Goal: Transaction & Acquisition: Purchase product/service

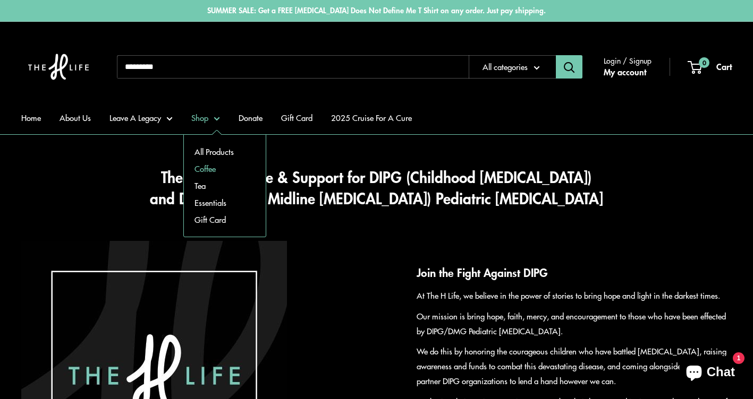
click at [222, 165] on link "Coffee" at bounding box center [225, 168] width 82 height 17
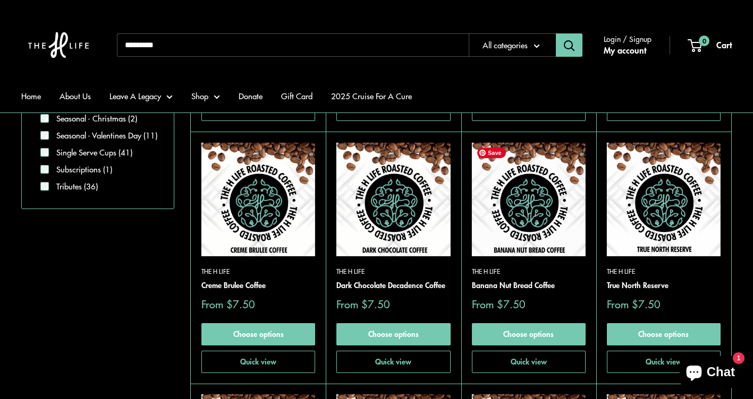
scroll to position [637, 0]
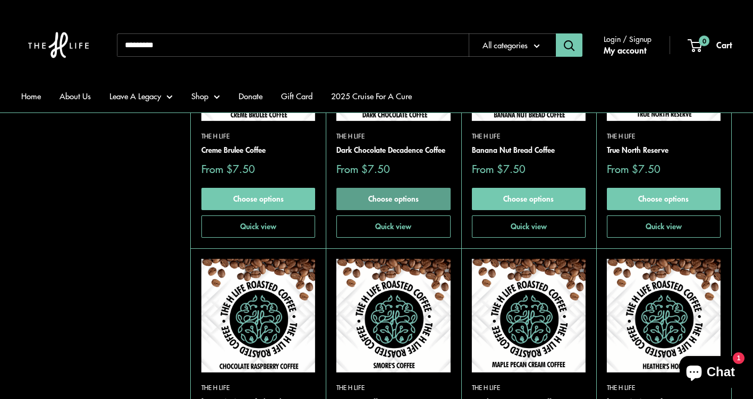
click at [427, 198] on link "Choose options" at bounding box center [393, 199] width 114 height 22
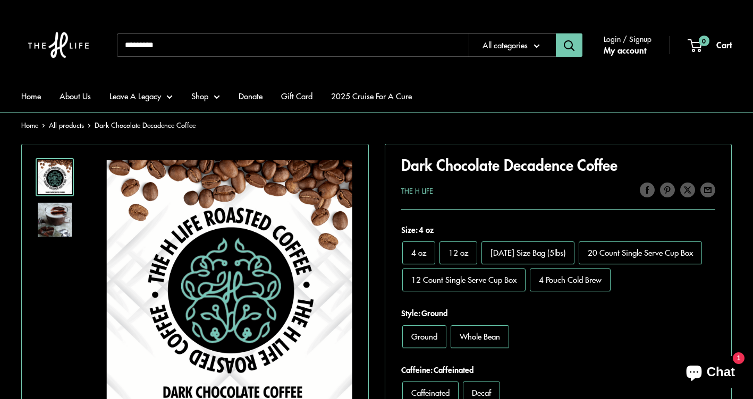
scroll to position [159, 0]
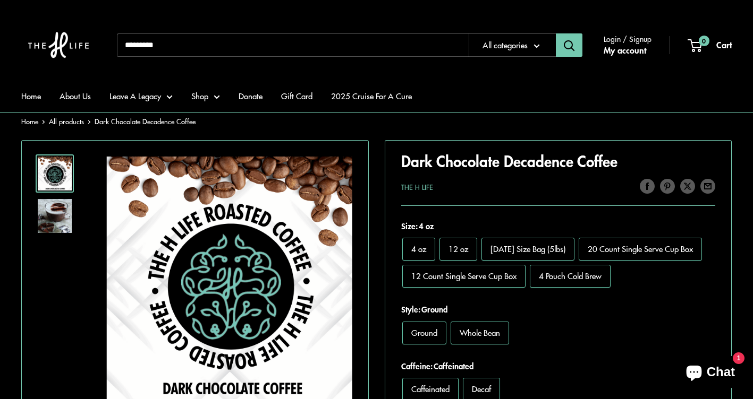
click at [486, 333] on span "Whole Bean" at bounding box center [480, 332] width 40 height 11
drag, startPoint x: 486, startPoint y: 333, endPoint x: 477, endPoint y: 334, distance: 9.2
click at [477, 334] on span "Whole Bean" at bounding box center [480, 332] width 40 height 11
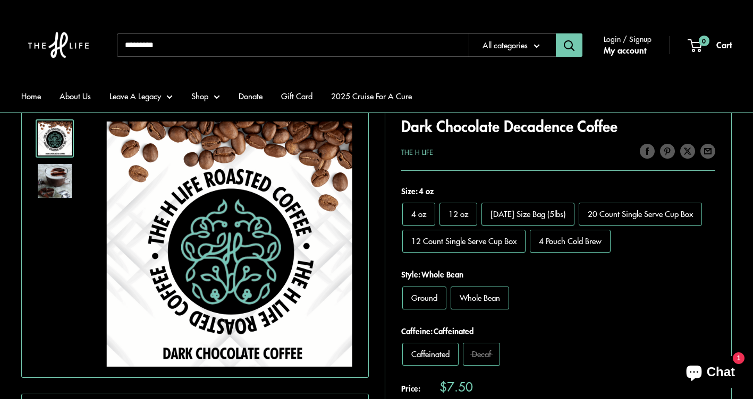
scroll to position [212, 0]
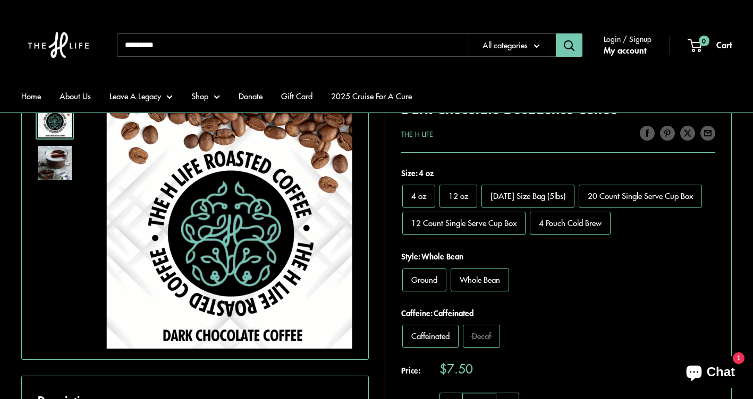
click at [440, 335] on span "Caffeinated" at bounding box center [430, 335] width 38 height 11
click at [466, 226] on span "12 Count Single Serve Cup Box" at bounding box center [463, 222] width 105 height 11
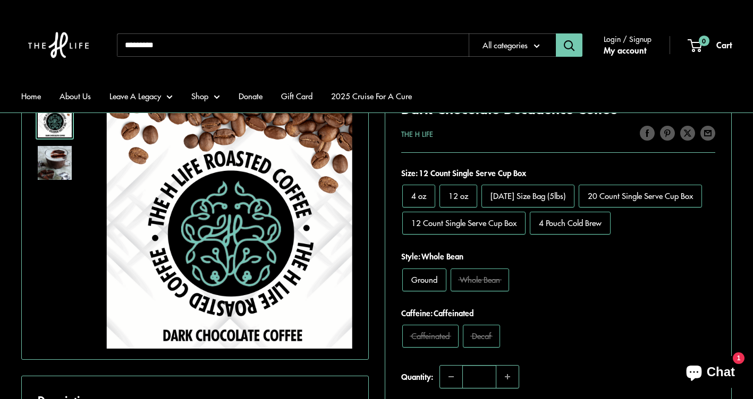
click at [448, 193] on span "12 oz" at bounding box center [458, 195] width 20 height 11
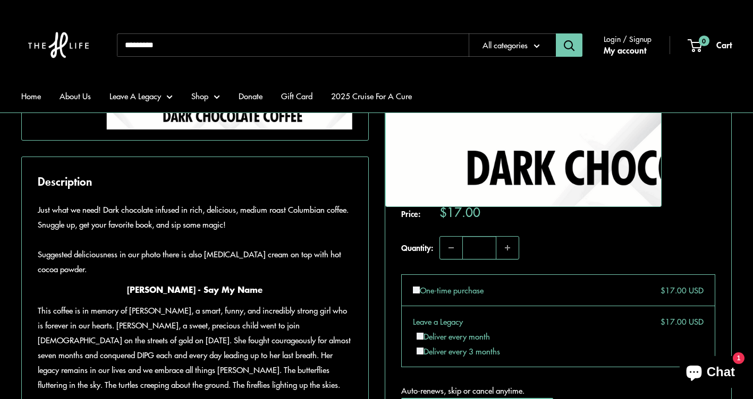
scroll to position [212, 0]
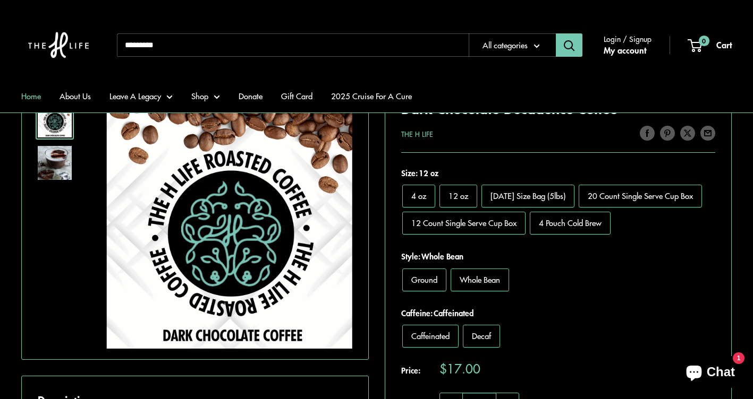
click at [25, 91] on link "Home" at bounding box center [31, 96] width 20 height 15
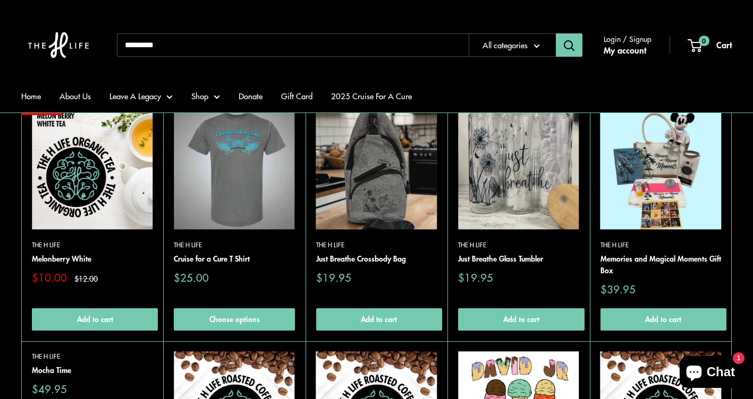
scroll to position [3294, 0]
